Goal: Information Seeking & Learning: Learn about a topic

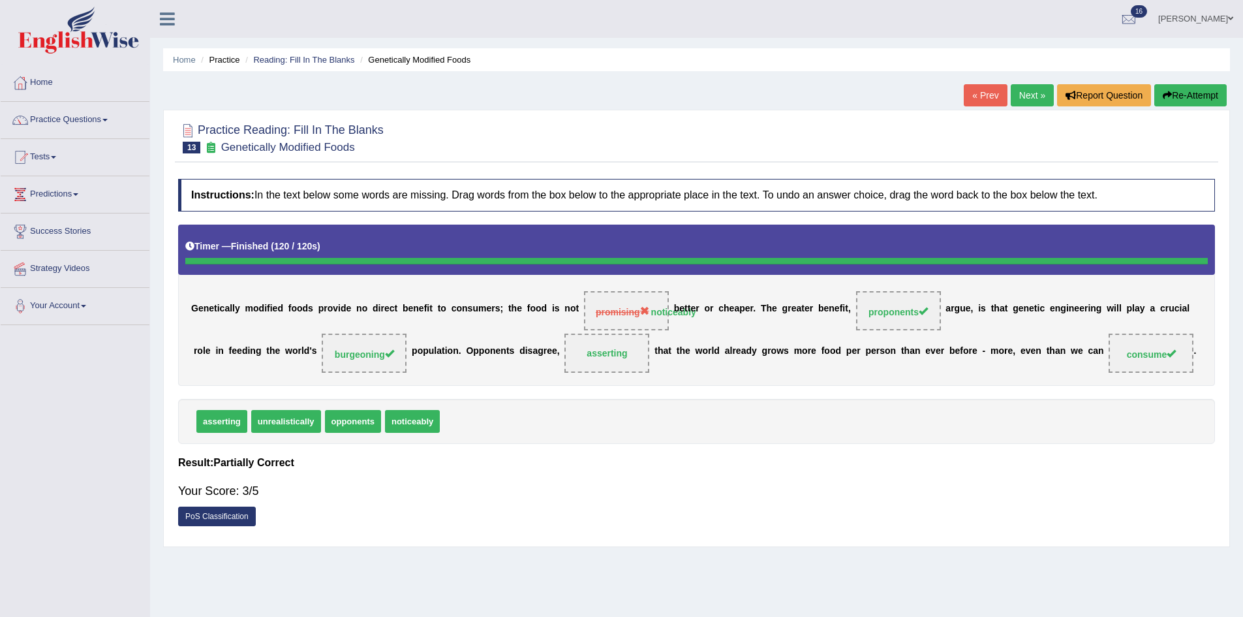
click at [1034, 93] on link "Next »" at bounding box center [1032, 95] width 43 height 22
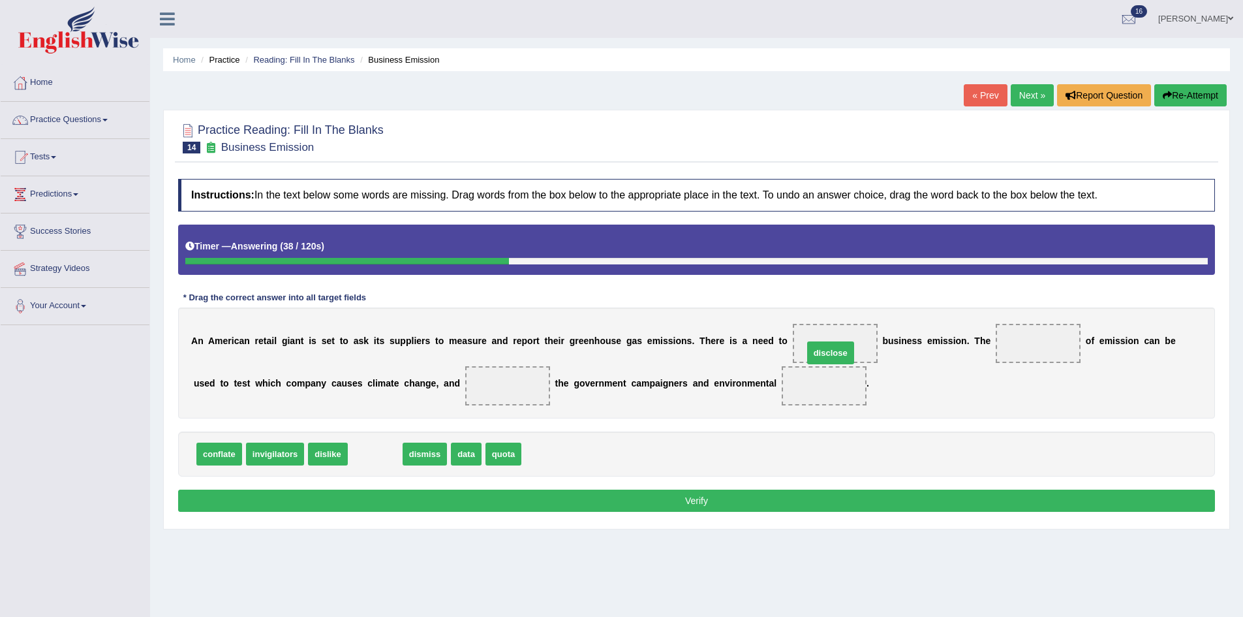
drag, startPoint x: 369, startPoint y: 456, endPoint x: 827, endPoint y: 355, distance: 468.5
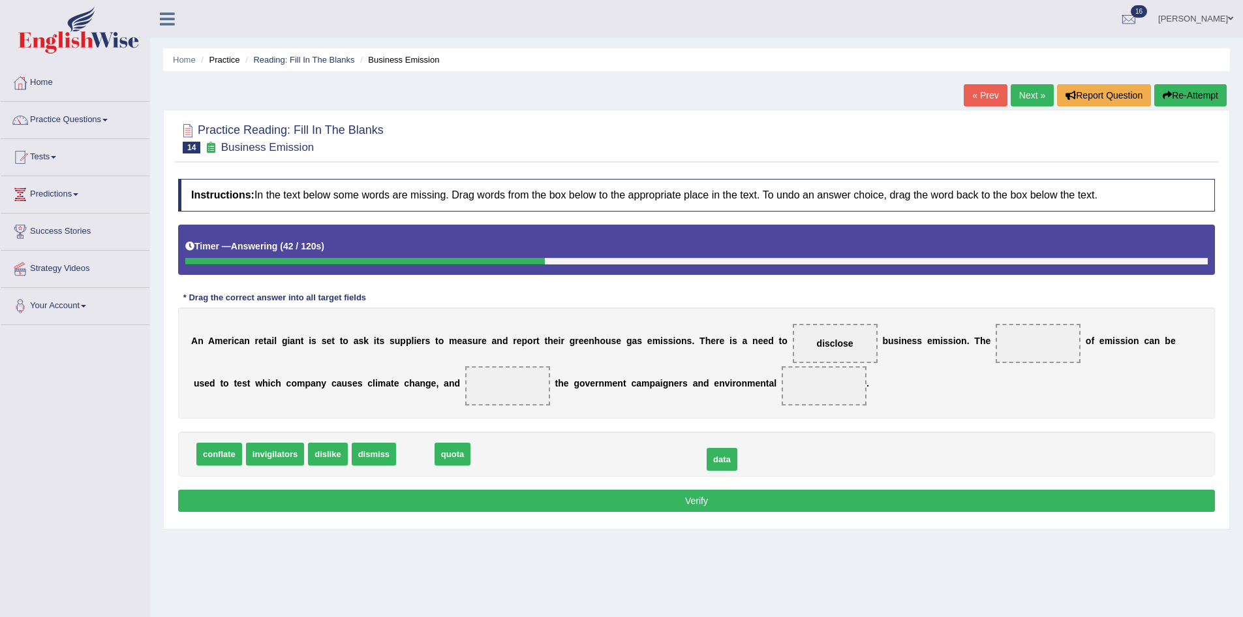
drag, startPoint x: 417, startPoint y: 457, endPoint x: 724, endPoint y: 463, distance: 306.8
drag, startPoint x: 267, startPoint y: 454, endPoint x: 1040, endPoint y: 347, distance: 780.7
click at [1041, 348] on span "invigilators" at bounding box center [1052, 352] width 58 height 23
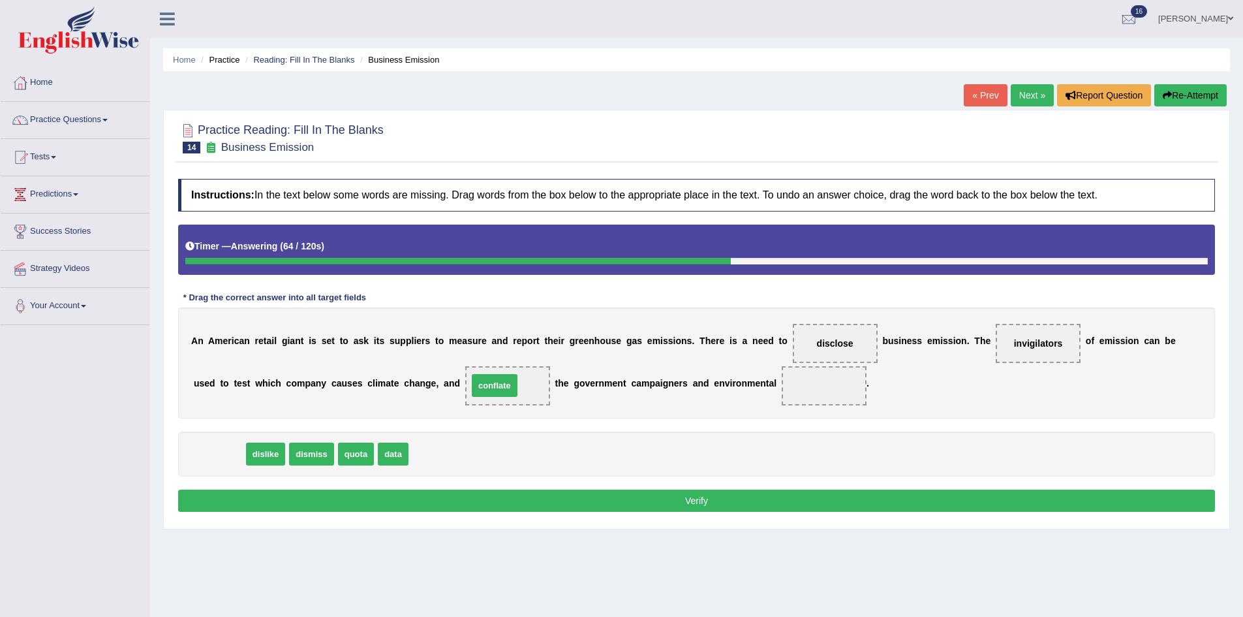
drag, startPoint x: 211, startPoint y: 462, endPoint x: 512, endPoint y: 397, distance: 307.9
drag, startPoint x: 507, startPoint y: 386, endPoint x: 487, endPoint y: 443, distance: 60.9
drag, startPoint x: 264, startPoint y: 453, endPoint x: 509, endPoint y: 388, distance: 253.7
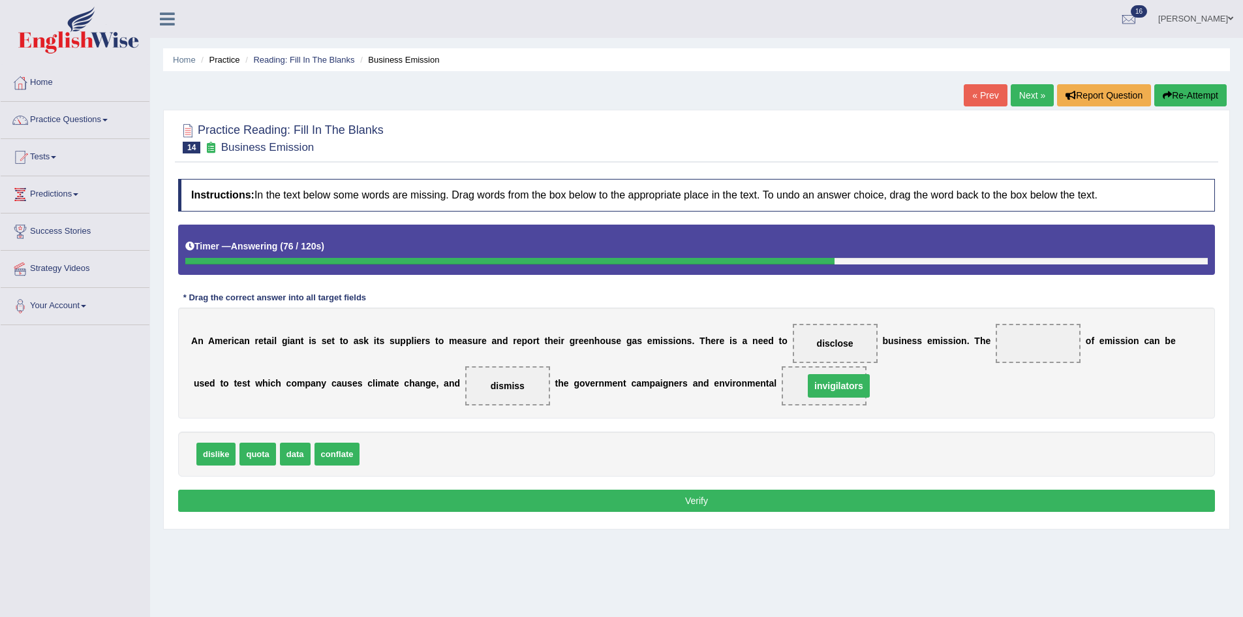
drag, startPoint x: 1038, startPoint y: 340, endPoint x: 838, endPoint y: 382, distance: 204.8
drag, startPoint x: 302, startPoint y: 459, endPoint x: 1029, endPoint y: 350, distance: 735.2
click at [995, 497] on button "Verify" at bounding box center [696, 500] width 1037 height 22
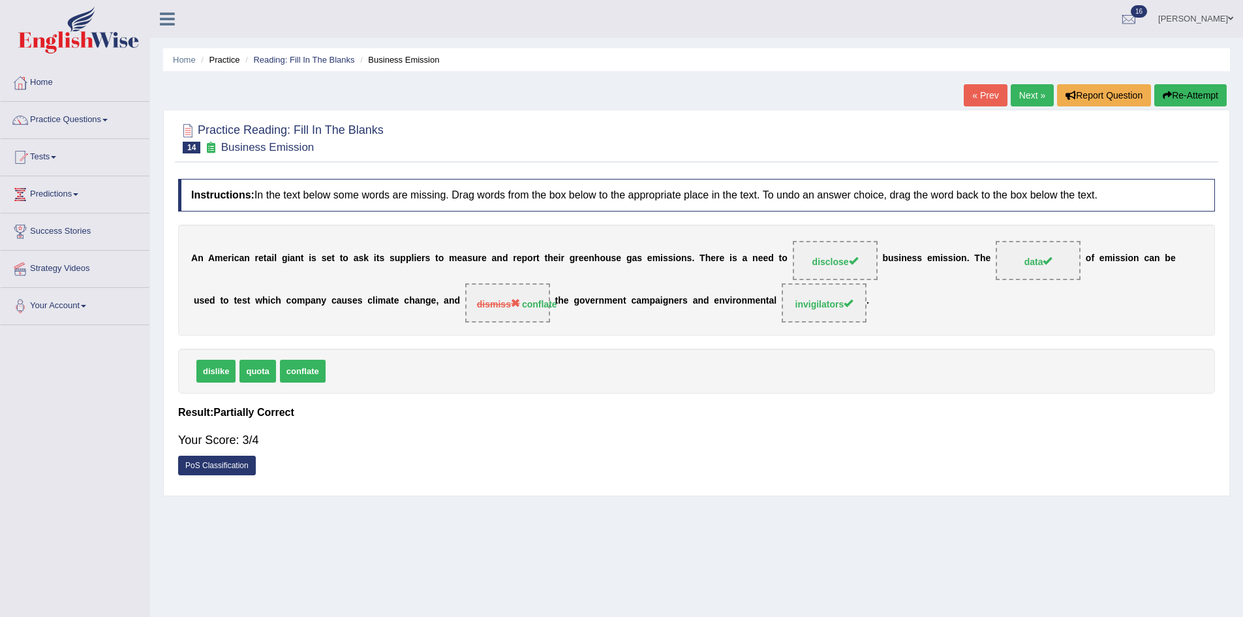
click at [1015, 91] on link "Next »" at bounding box center [1032, 95] width 43 height 22
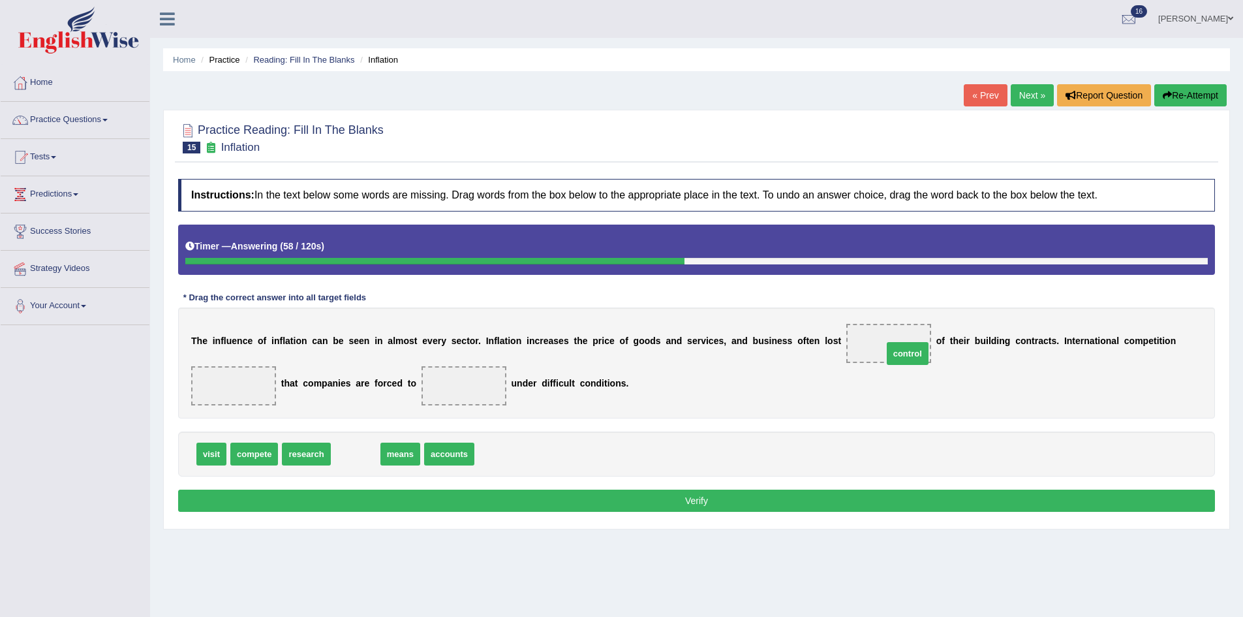
drag, startPoint x: 362, startPoint y: 459, endPoint x: 902, endPoint y: 357, distance: 549.9
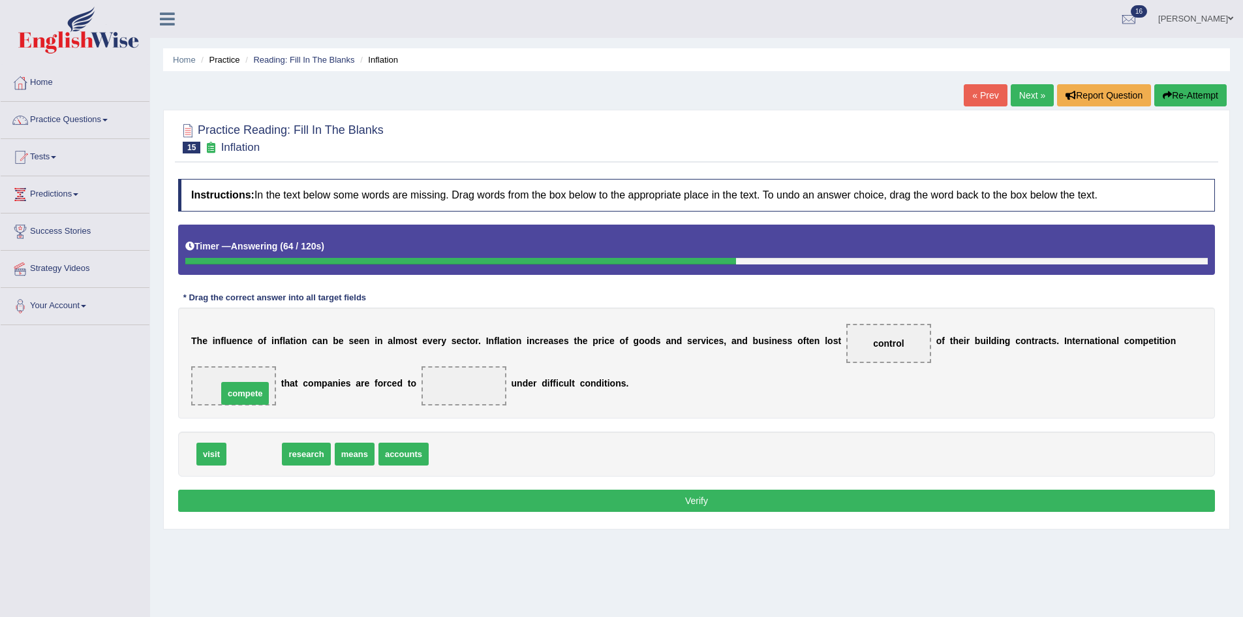
drag, startPoint x: 249, startPoint y: 454, endPoint x: 240, endPoint y: 383, distance: 71.8
drag, startPoint x: 241, startPoint y: 384, endPoint x: 378, endPoint y: 459, distance: 155.9
drag, startPoint x: 300, startPoint y: 451, endPoint x: 223, endPoint y: 391, distance: 98.2
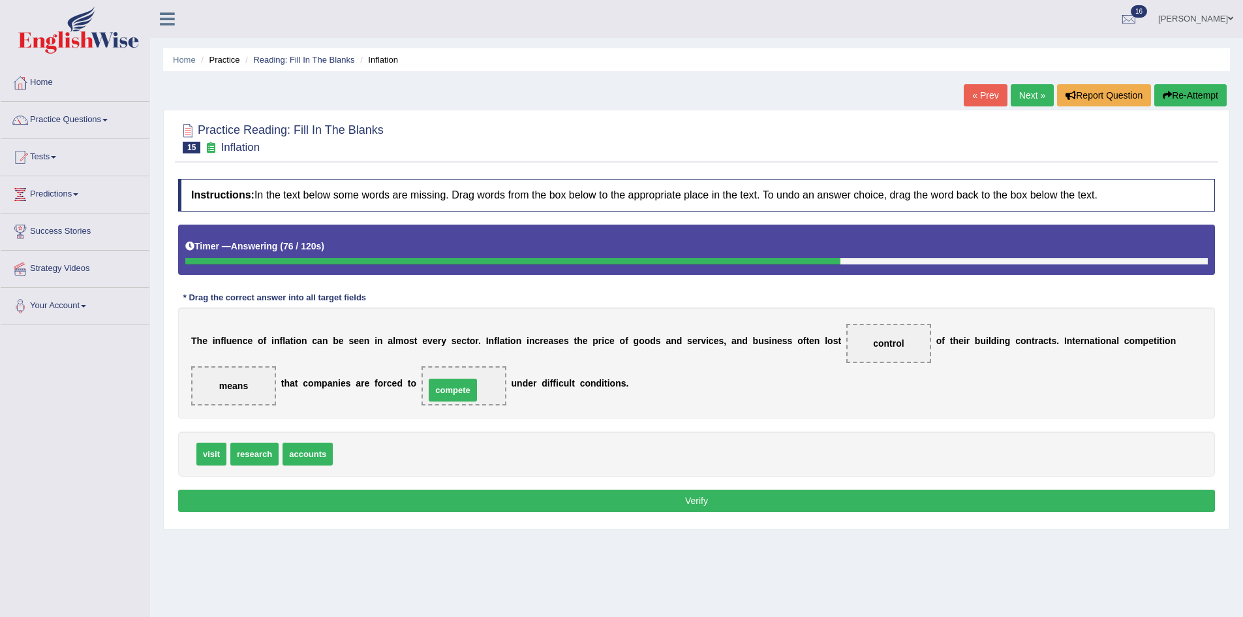
drag, startPoint x: 364, startPoint y: 456, endPoint x: 458, endPoint y: 389, distance: 115.7
click at [555, 495] on button "Verify" at bounding box center [696, 500] width 1037 height 22
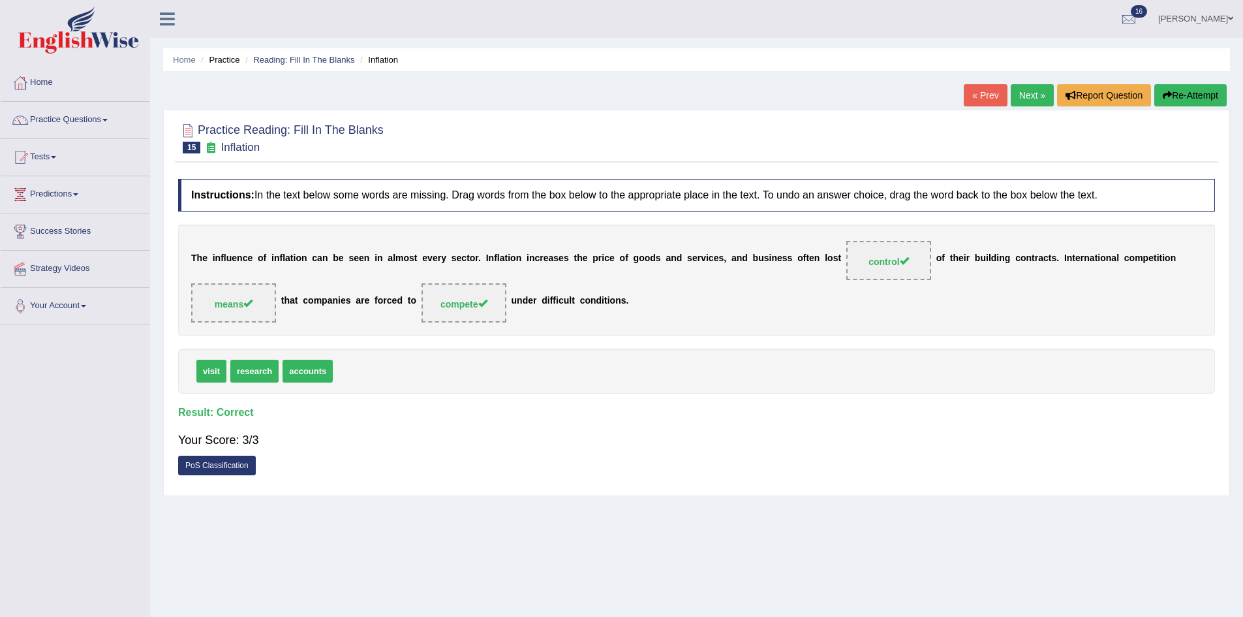
click at [1026, 93] on link "Next »" at bounding box center [1032, 95] width 43 height 22
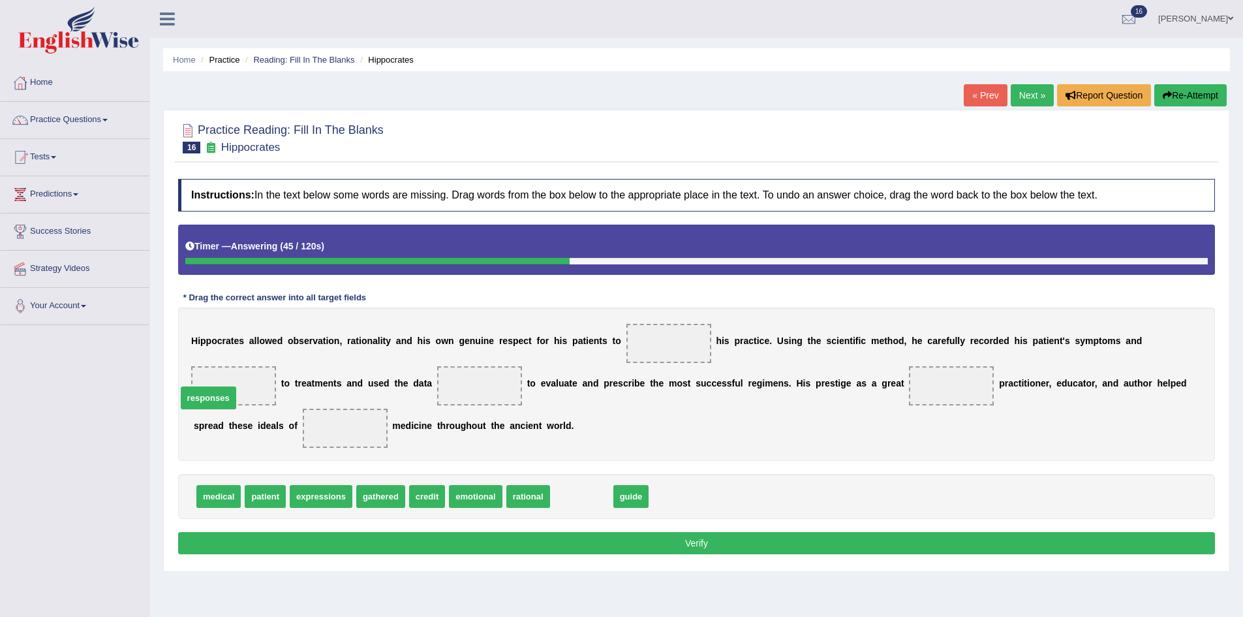
drag, startPoint x: 567, startPoint y: 497, endPoint x: 198, endPoint y: 389, distance: 384.8
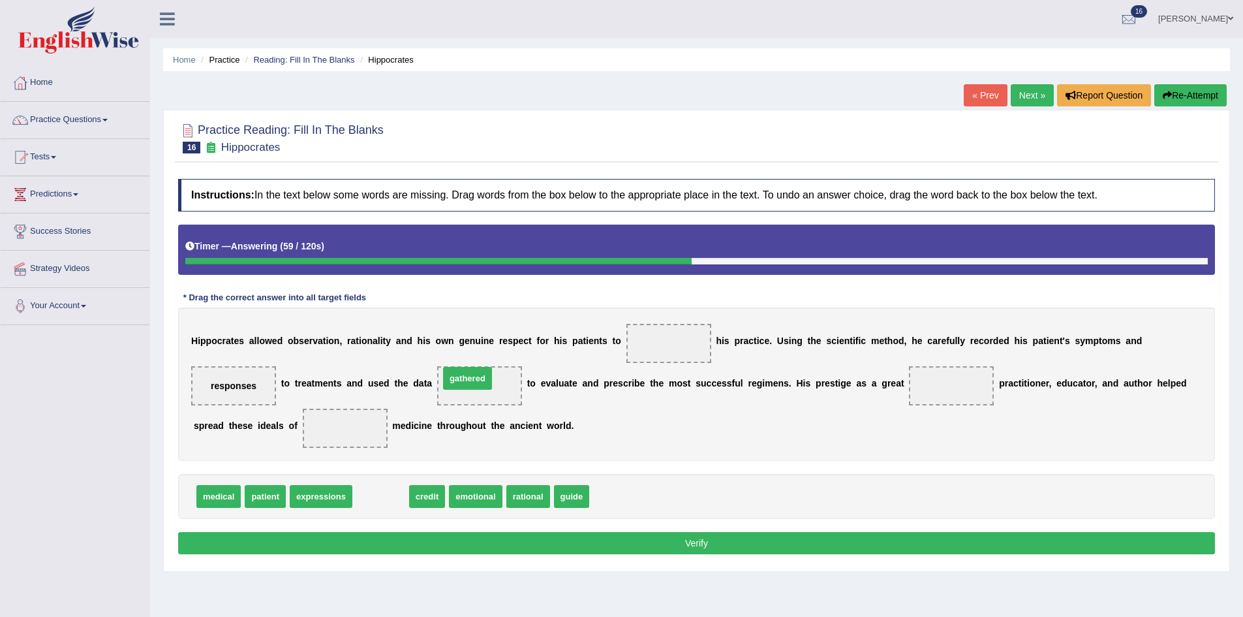
drag, startPoint x: 378, startPoint y: 498, endPoint x: 465, endPoint y: 380, distance: 146.6
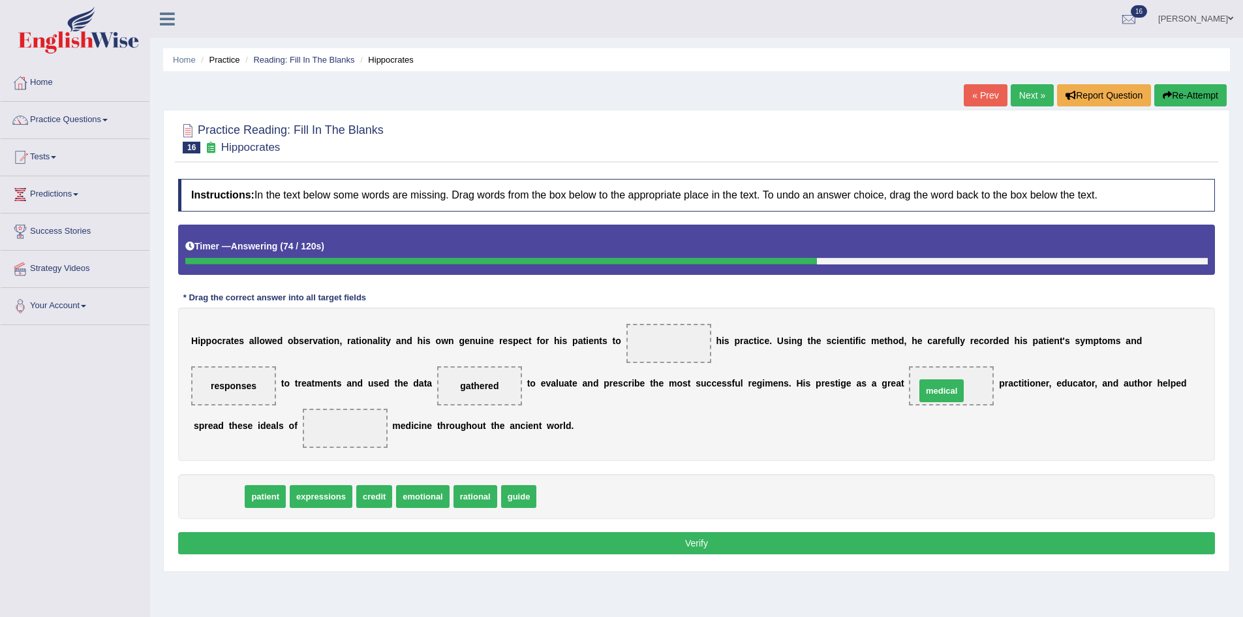
drag, startPoint x: 226, startPoint y: 498, endPoint x: 949, endPoint y: 392, distance: 730.8
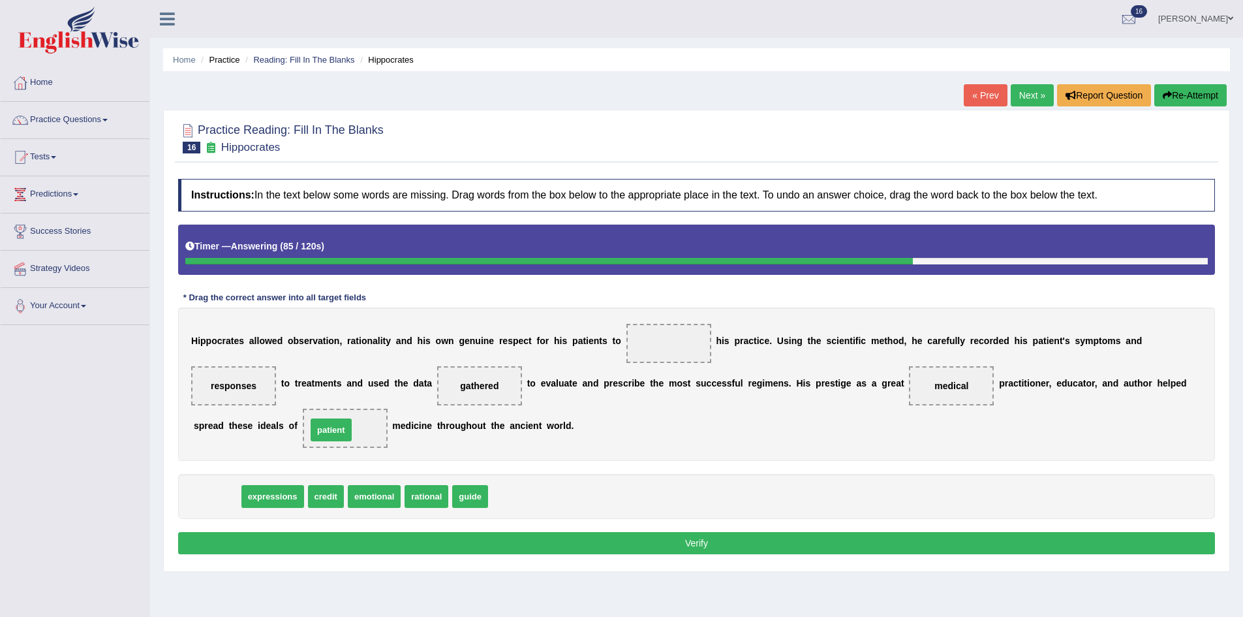
drag, startPoint x: 212, startPoint y: 495, endPoint x: 328, endPoint y: 429, distance: 133.9
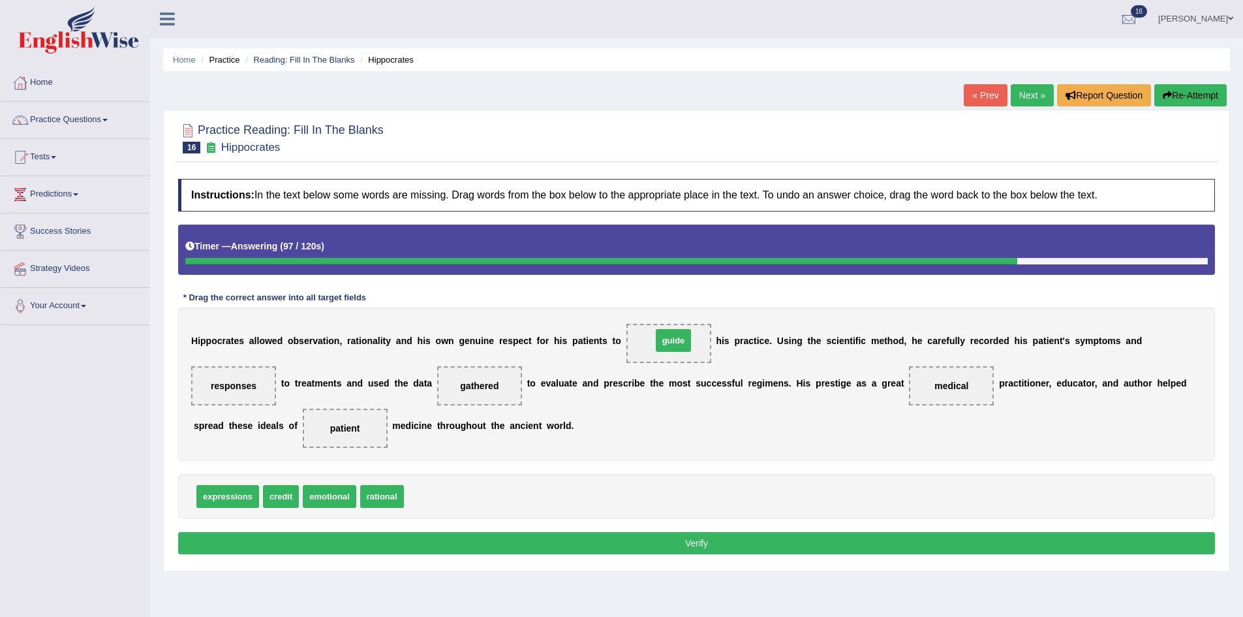
drag, startPoint x: 434, startPoint y: 495, endPoint x: 677, endPoint y: 348, distance: 283.7
click at [446, 541] on button "Verify" at bounding box center [696, 543] width 1037 height 22
